Goal: Check status: Check status

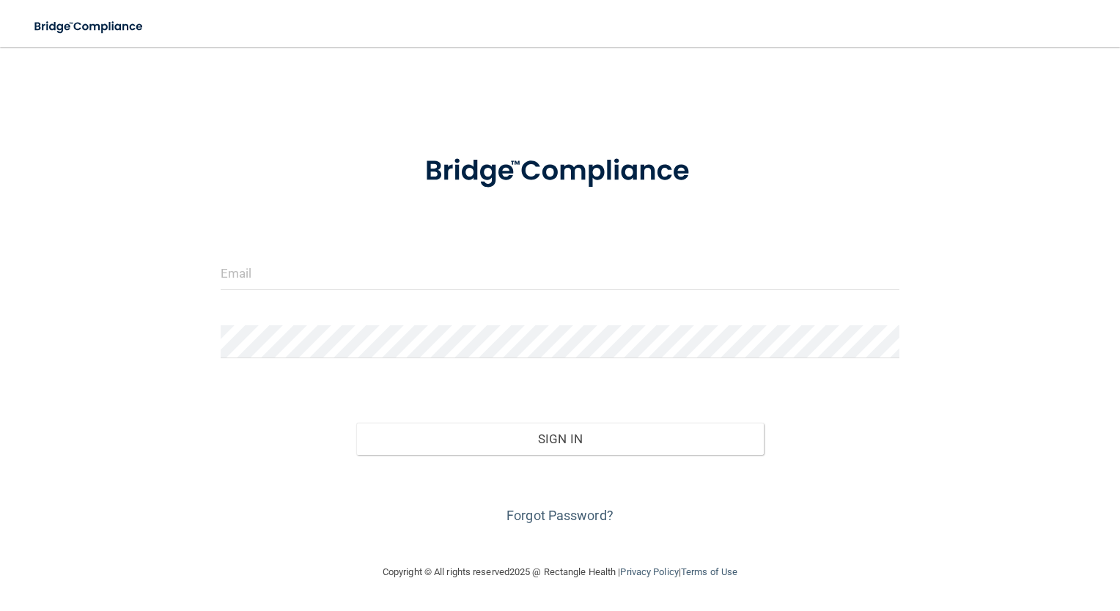
click at [480, 245] on form "Invalid email/password. You don't have permission to access that page. Sign In …" at bounding box center [560, 331] width 679 height 393
click at [325, 270] on input "email" at bounding box center [560, 273] width 679 height 33
type input "[PERSON_NAME][EMAIL_ADDRESS][PERSON_NAME][DOMAIN_NAME]"
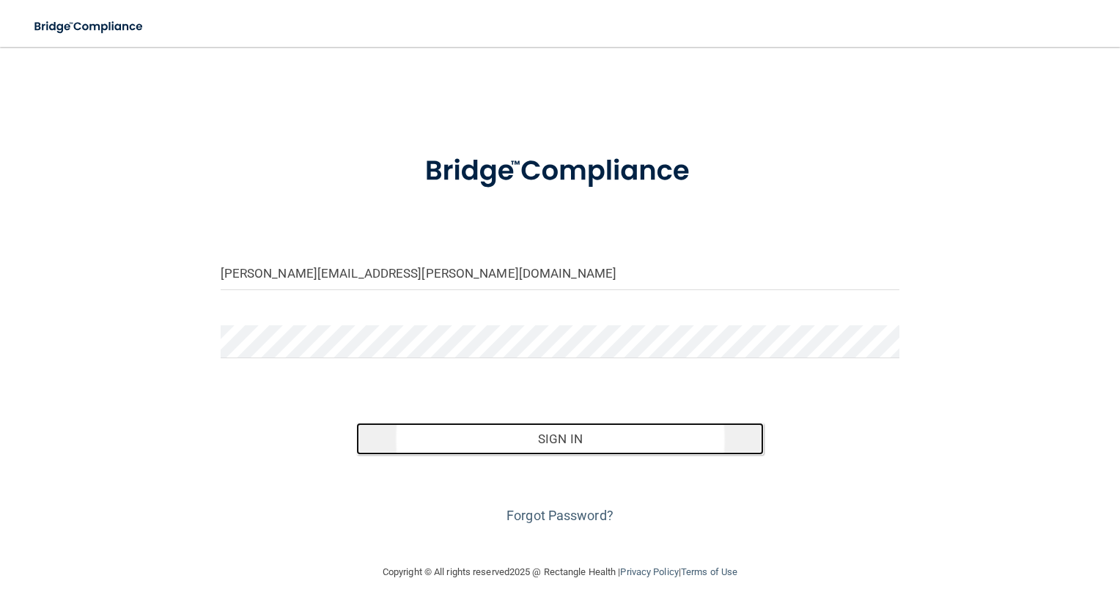
click at [546, 449] on button "Sign In" at bounding box center [560, 439] width 408 height 32
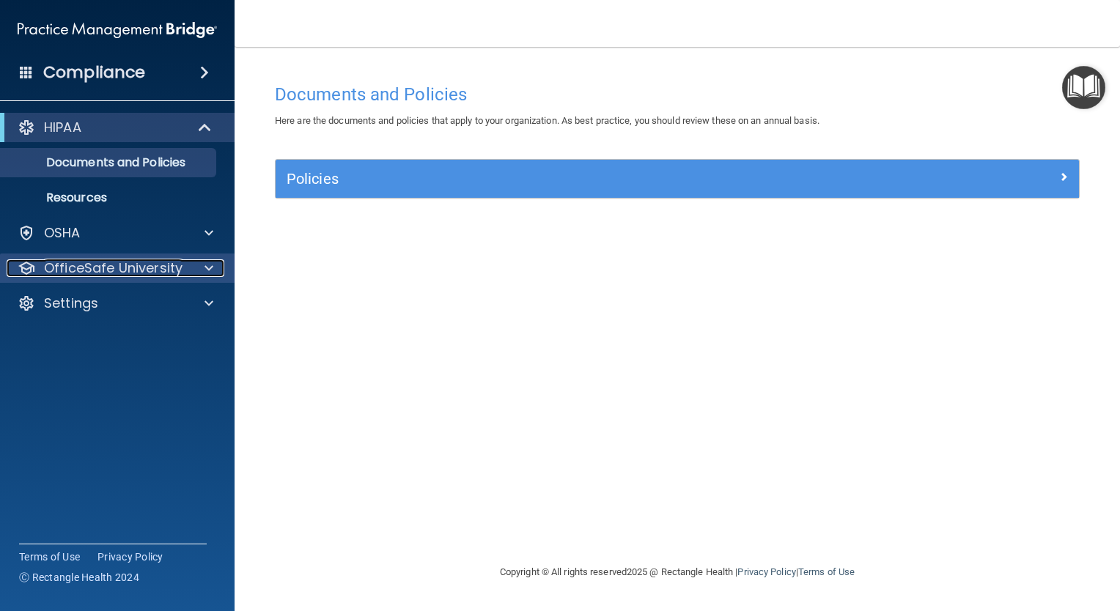
click at [70, 266] on p "OfficeSafe University" at bounding box center [113, 268] width 139 height 18
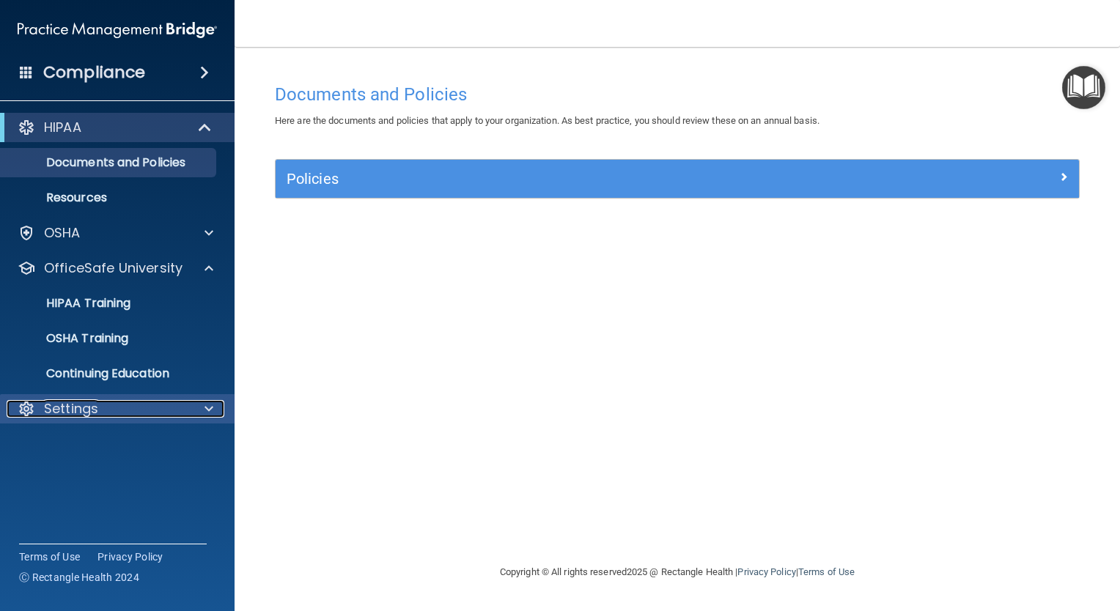
click at [79, 416] on p "Settings" at bounding box center [71, 409] width 54 height 18
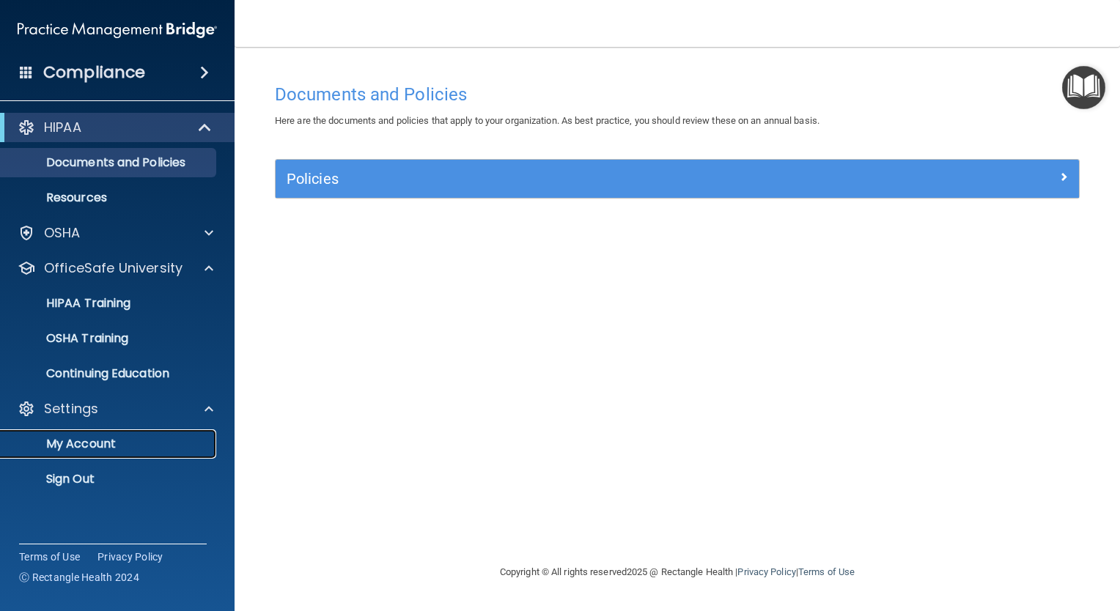
click at [87, 446] on p "My Account" at bounding box center [110, 444] width 200 height 15
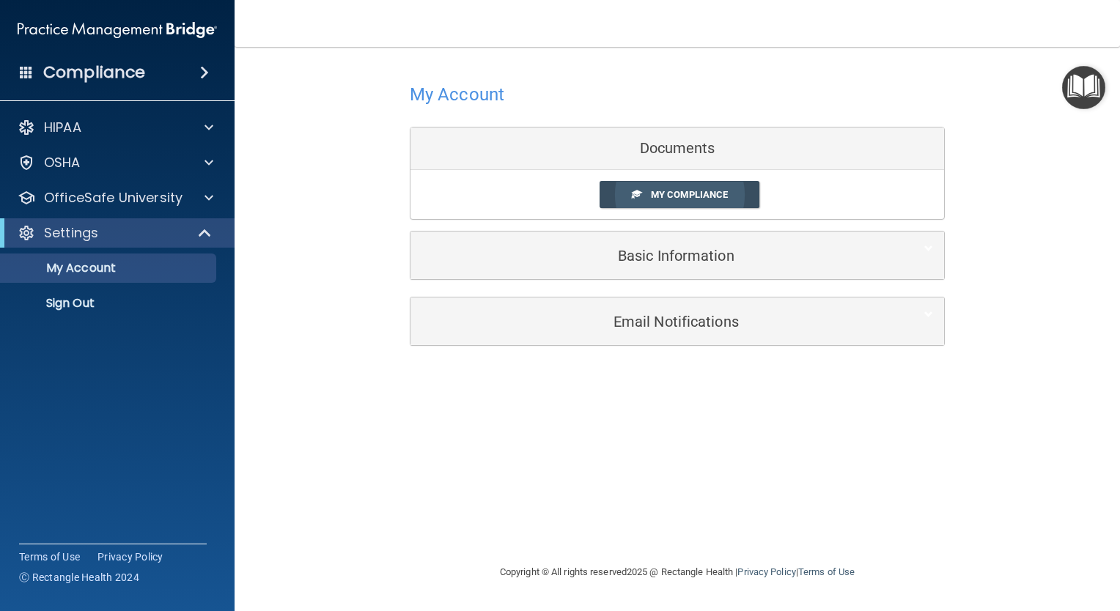
click at [675, 194] on span "My Compliance" at bounding box center [689, 194] width 77 height 11
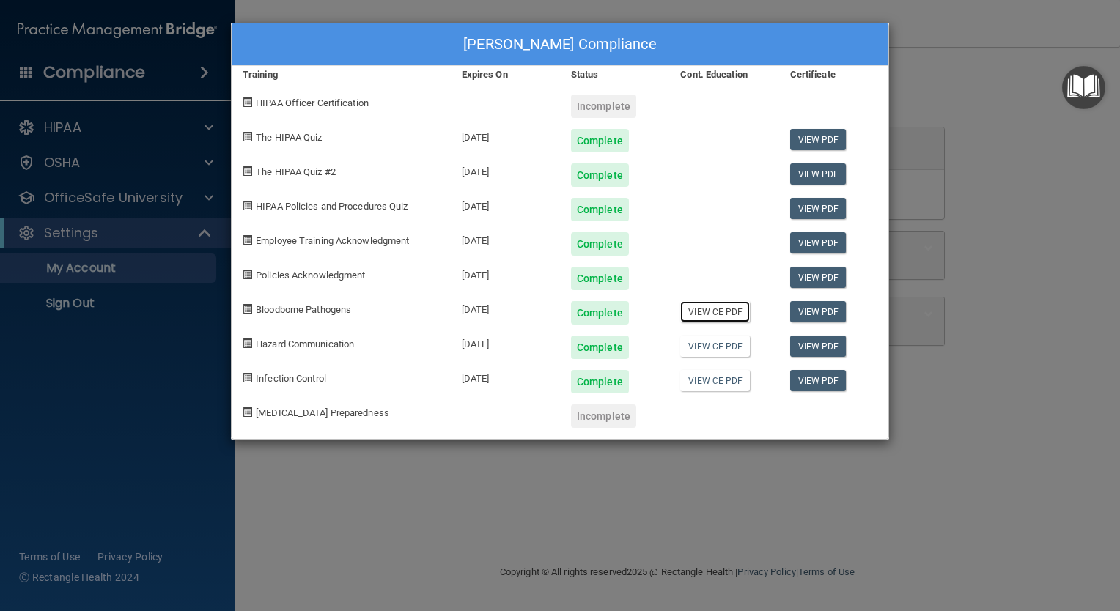
click at [704, 312] on link "View CE PDF" at bounding box center [715, 311] width 70 height 21
click at [712, 347] on link "View CE PDF" at bounding box center [715, 346] width 70 height 21
click at [721, 377] on link "View CE PDF" at bounding box center [715, 380] width 70 height 21
